Goal: Information Seeking & Learning: Learn about a topic

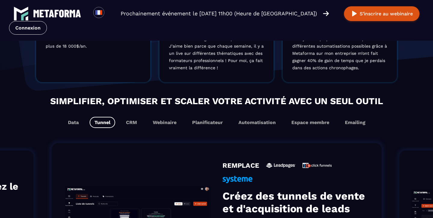
scroll to position [295, 0]
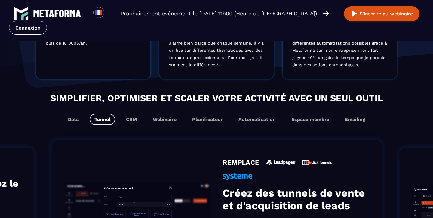
click at [129, 122] on div "Simplifier, optimiser et scaler votre activité avec un seul outil Data Tunnel C…" at bounding box center [216, 108] width 433 height 34
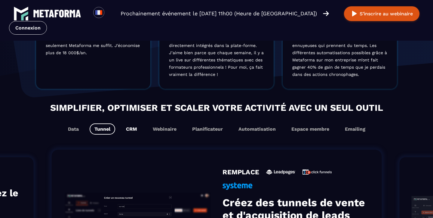
click at [130, 129] on button "CRM" at bounding box center [131, 128] width 21 height 11
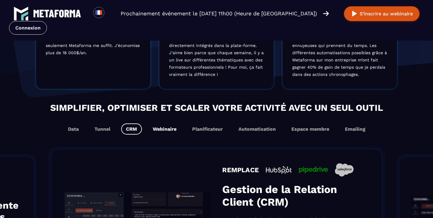
click at [161, 132] on button "Webinaire" at bounding box center [164, 128] width 33 height 11
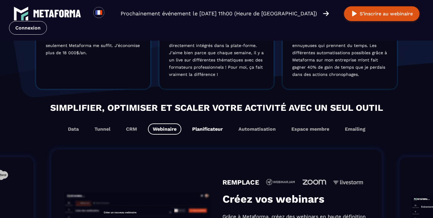
click at [193, 132] on button "Planificateur" at bounding box center [208, 128] width 40 height 11
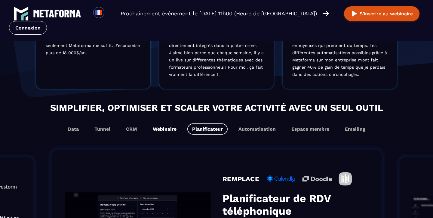
click at [167, 134] on button "Webinaire" at bounding box center [164, 128] width 33 height 11
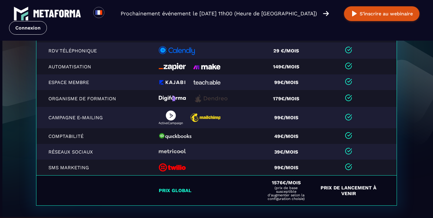
scroll to position [1366, 0]
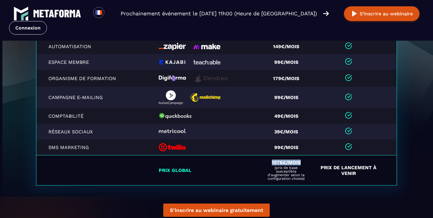
drag, startPoint x: 270, startPoint y: 165, endPoint x: 303, endPoint y: 164, distance: 32.2
click at [303, 164] on div "1576€/mois (prix de base susceptible d'augmenter selon la configuration choisie)" at bounding box center [286, 170] width 41 height 20
click at [303, 178] on span "(prix de base susceptible d'augmenter selon la configuration choisie)" at bounding box center [286, 173] width 41 height 14
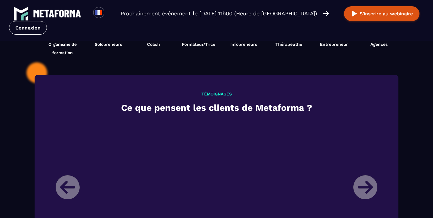
scroll to position [625, 0]
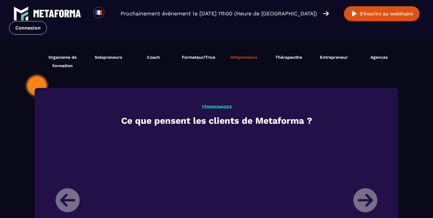
click at [235, 60] on span "Infopreneurs" at bounding box center [244, 57] width 27 height 5
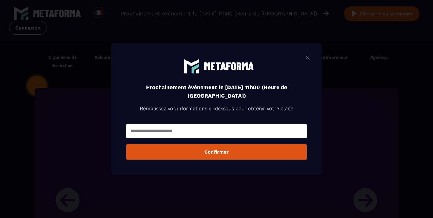
click at [314, 52] on div "Prochainement événement le [DATE] 11h00 (Heure de [GEOGRAPHIC_DATA]) Remplissez…" at bounding box center [216, 108] width 211 height 131
click at [312, 54] on div "Prochainement événement le [DATE] 11h00 (Heure de [GEOGRAPHIC_DATA]) Remplissez…" at bounding box center [216, 108] width 211 height 131
click at [306, 55] on img "Modal window" at bounding box center [307, 58] width 7 height 8
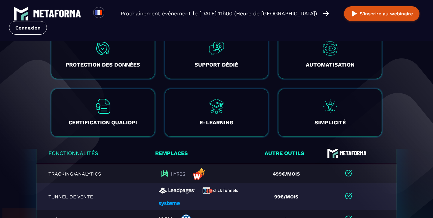
scroll to position [1125, 0]
